Goal: Information Seeking & Learning: Check status

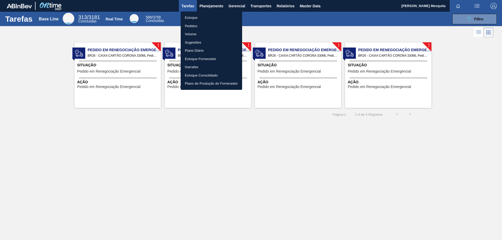
click at [199, 18] on li "Estoque" at bounding box center [211, 18] width 61 height 8
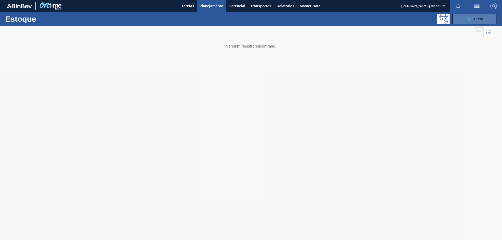
click at [479, 18] on span "Filtro" at bounding box center [478, 19] width 9 height 4
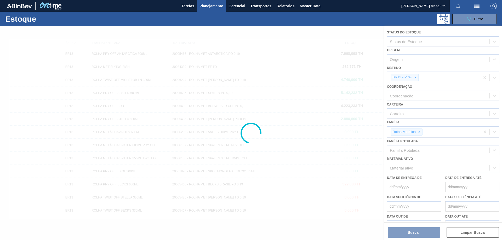
click at [421, 132] on div at bounding box center [251, 133] width 502 height 214
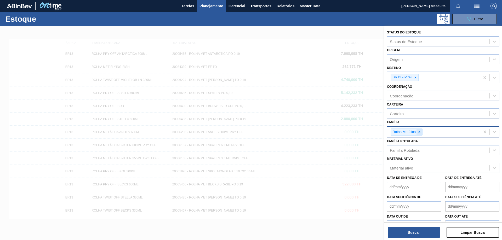
click at [419, 132] on icon at bounding box center [419, 132] width 4 height 4
click at [420, 130] on icon at bounding box center [419, 132] width 4 height 4
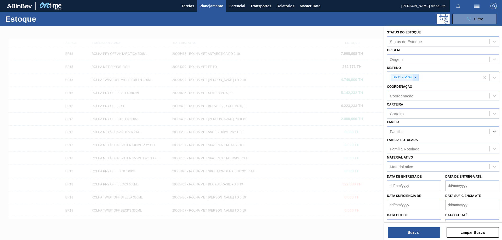
click at [415, 78] on icon at bounding box center [415, 78] width 2 height 2
type input "rolh"
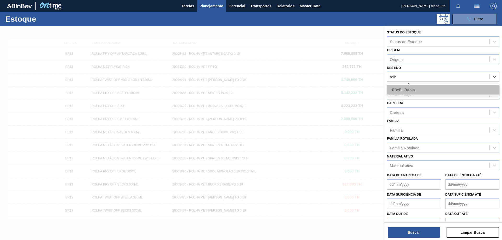
click at [411, 87] on div "BRVE - Rolhas" at bounding box center [443, 90] width 112 height 10
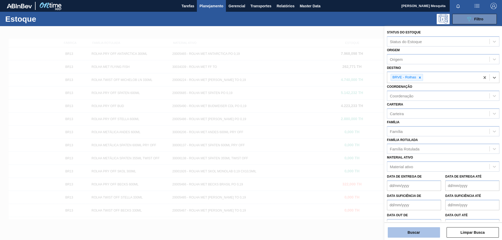
click at [418, 233] on button "Buscar" at bounding box center [414, 232] width 52 height 10
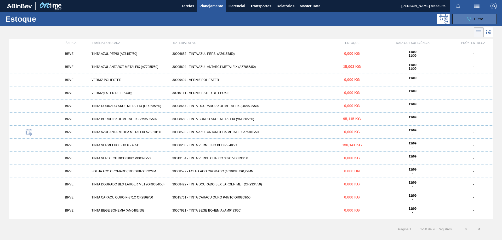
click at [458, 19] on button "089F7B8B-B2A5-4AFE-B5C0-19BA573D28AC Filtro" at bounding box center [474, 19] width 44 height 10
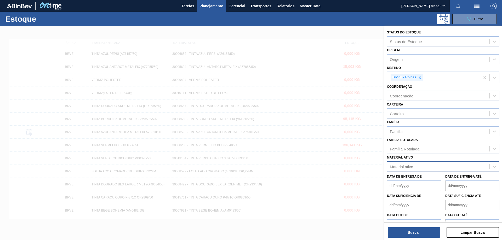
click at [407, 170] on div "Material ativo" at bounding box center [438, 167] width 102 height 8
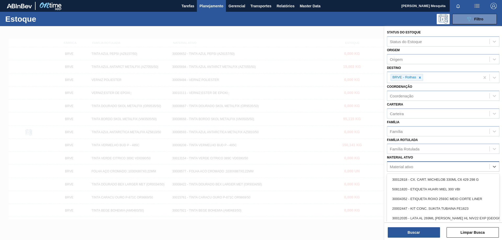
paste ativo "30003857 - (SAP Legado: 50785864) - CAIXA DE PAPELAO AR 484 X 311 X 275"
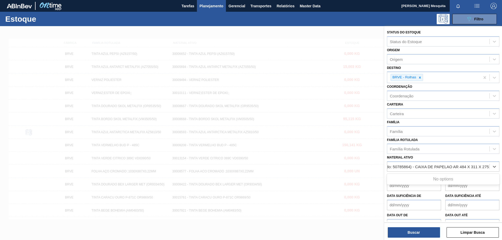
drag, startPoint x: 415, startPoint y: 167, endPoint x: 331, endPoint y: 163, distance: 84.5
click at [384, 163] on div "Status do Estoque Status do Estoque Origem Origem Destino BRVE - Rolhas Coorden…" at bounding box center [443, 146] width 118 height 240
type ativo "CAIXA DE PAPELAO AR 484 X 311 X 275"
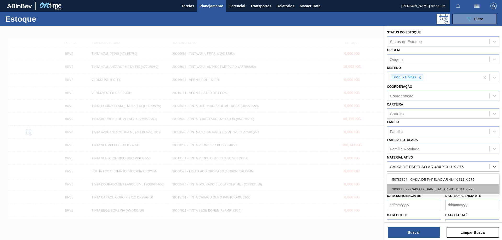
click at [436, 187] on div "30003857 - CAIXA DE PAPELAO AR 484 X 311 X 275" at bounding box center [443, 190] width 112 height 10
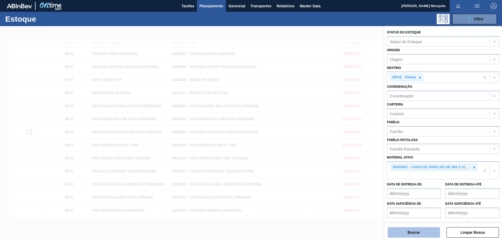
click at [416, 230] on button "Buscar" at bounding box center [414, 232] width 52 height 10
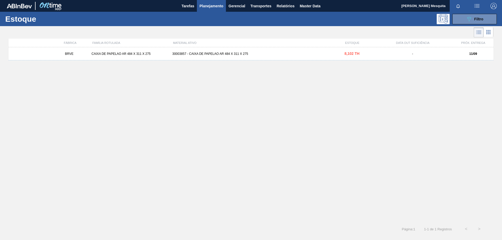
click at [202, 52] on div "30003857 - CAIXA DE PAPELAO AR 484 X 311 X 275" at bounding box center [251, 54] width 162 height 4
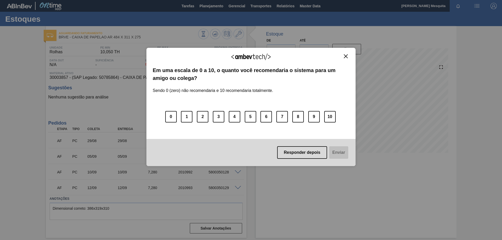
click at [348, 57] on button "Close" at bounding box center [345, 56] width 7 height 4
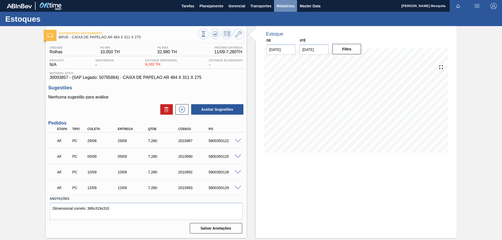
click at [286, 8] on span "Relatórios" at bounding box center [286, 6] width 18 height 6
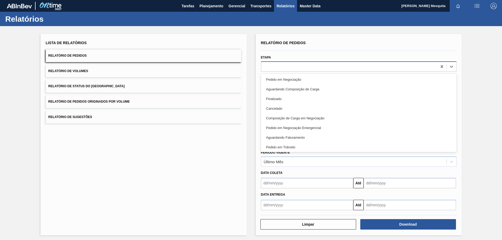
click at [296, 67] on div at bounding box center [349, 67] width 176 height 8
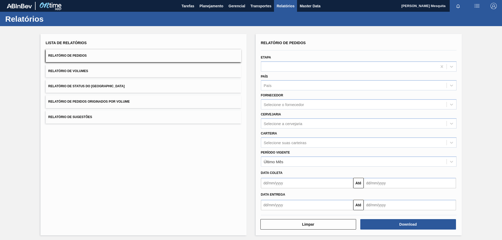
click at [189, 169] on div "Lista de Relatórios Relatório de Pedidos Relatório de Volumes Relatório de Stat…" at bounding box center [144, 135] width 206 height 202
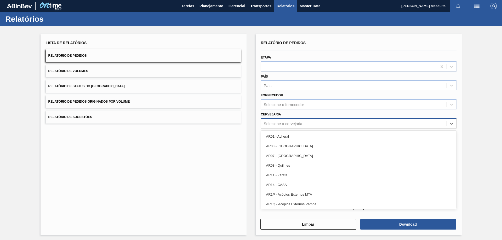
click at [286, 123] on div "Selecione a cervejaria" at bounding box center [283, 123] width 39 height 4
click at [288, 122] on div "Selecione a cervejaria" at bounding box center [283, 123] width 39 height 4
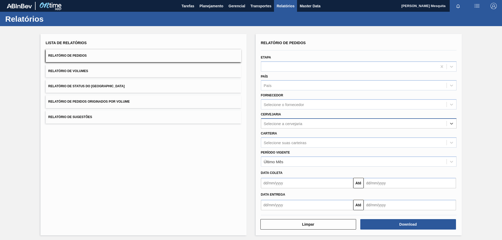
click at [288, 122] on div "Selecione a cervejaria" at bounding box center [283, 123] width 39 height 4
type input "rolh"
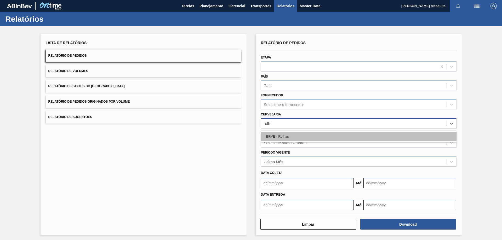
click at [289, 136] on div "BRVE - Rolhas" at bounding box center [359, 137] width 196 height 10
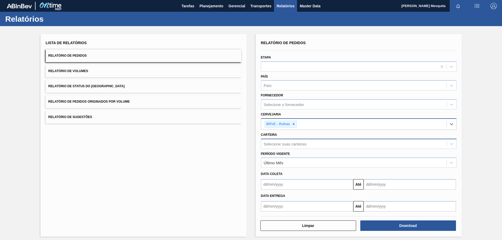
click at [306, 148] on div "Selecione suas carteiras" at bounding box center [359, 144] width 196 height 10
type input "caixa"
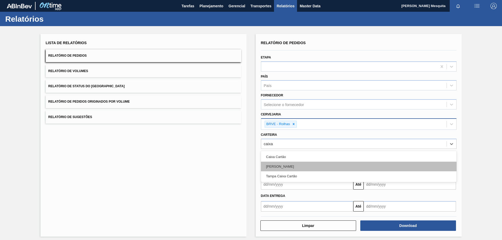
click at [288, 164] on div "[PERSON_NAME]" at bounding box center [359, 167] width 196 height 10
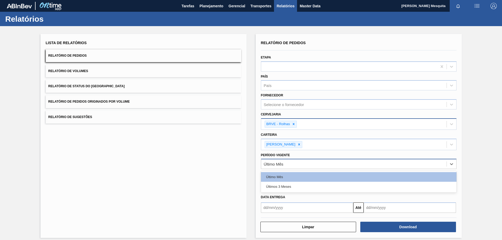
click at [295, 167] on div "Último Mês" at bounding box center [353, 165] width 185 height 8
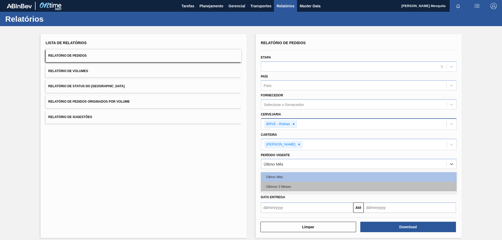
click at [290, 184] on div "Últimos 3 Meses" at bounding box center [359, 187] width 196 height 10
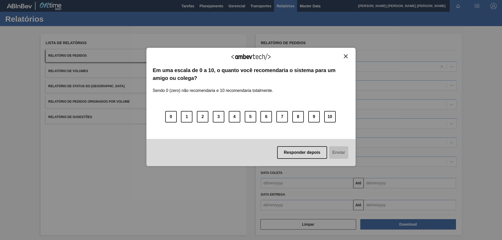
click at [344, 55] on img "Close" at bounding box center [346, 56] width 4 height 4
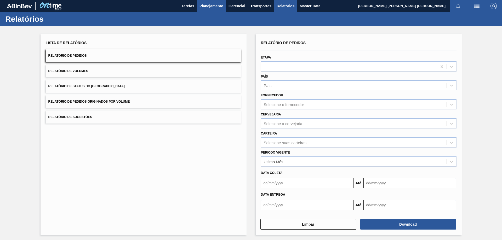
click at [214, 4] on span "Planejamento" at bounding box center [211, 6] width 24 height 6
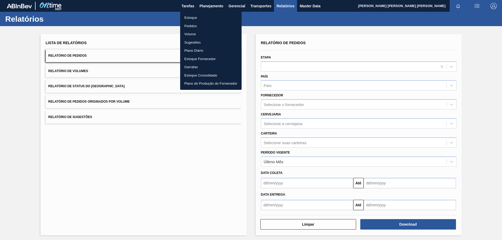
click at [198, 19] on li "Estoque" at bounding box center [210, 18] width 61 height 8
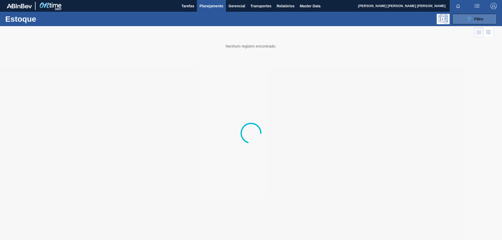
click at [472, 18] on div "089F7B8B-B2A5-4AFE-B5C0-19BA573D28AC Filtro" at bounding box center [475, 19] width 18 height 6
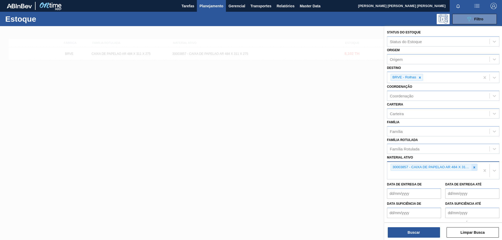
drag, startPoint x: 474, startPoint y: 168, endPoint x: 454, endPoint y: 169, distance: 21.0
click at [474, 168] on icon at bounding box center [474, 168] width 4 height 4
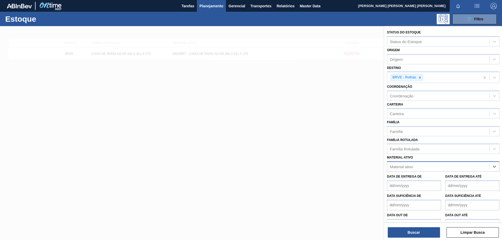
paste ativo "CAIXA DE PAPELAO AR 484 X 311 X 275"
type ativo "CAIXA DE PAPELAO AR 484 X 311 X 275"
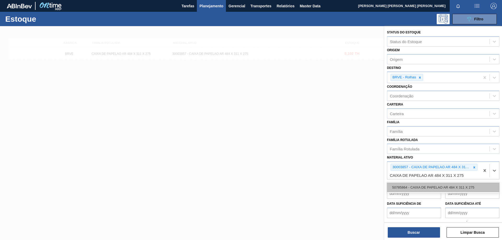
click at [436, 187] on div "50785864 - CAIXA DE PAPELAO AR 484 X 311 X 275" at bounding box center [443, 188] width 112 height 10
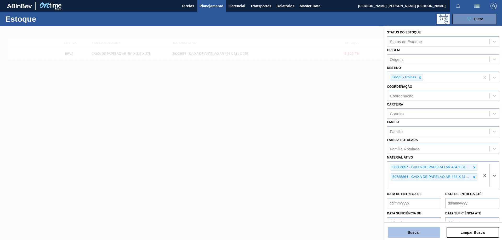
click at [411, 232] on button "Buscar" at bounding box center [414, 232] width 52 height 10
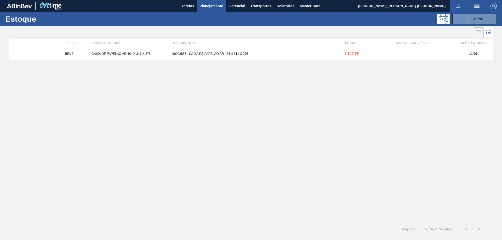
click at [219, 51] on div "BRVE CAIXA DE PAPELAO AR 484 X 311 X 275 30003857 - CAIXA DE PAPELAO AR 484 X 3…" at bounding box center [251, 53] width 485 height 13
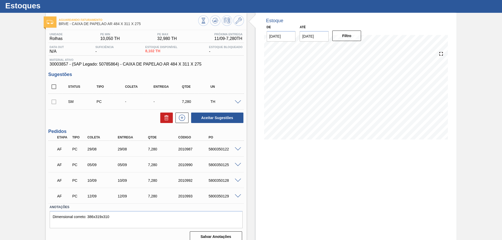
scroll to position [20, 0]
